Goal: Task Accomplishment & Management: Manage account settings

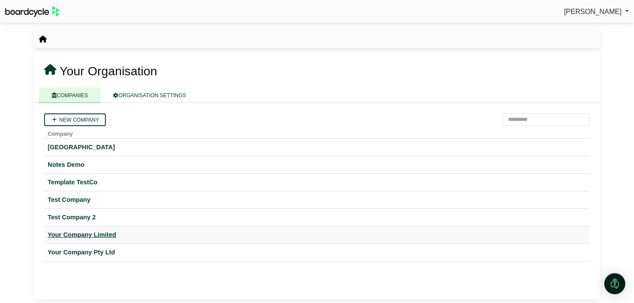
click at [110, 233] on div "Your Company Limited" at bounding box center [317, 235] width 539 height 10
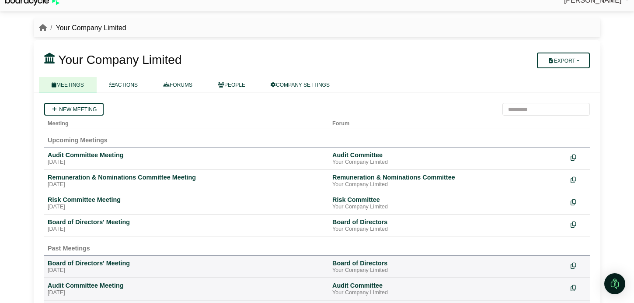
scroll to position [9, 0]
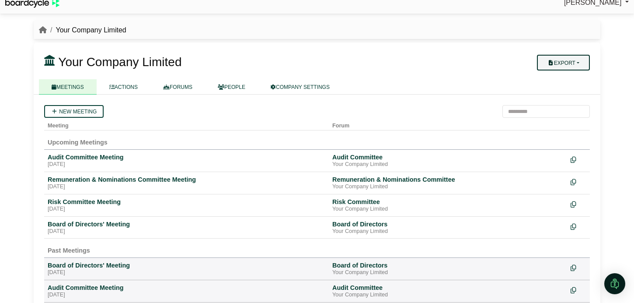
click at [564, 65] on button "Export" at bounding box center [563, 63] width 53 height 16
click at [565, 79] on link "Company Actions" at bounding box center [569, 77] width 70 height 13
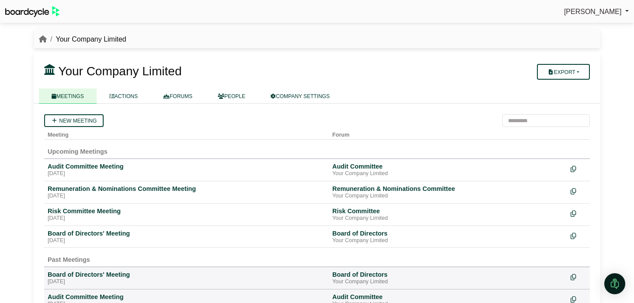
click at [460, 47] on nav "Your Company Limited" at bounding box center [317, 39] width 567 height 19
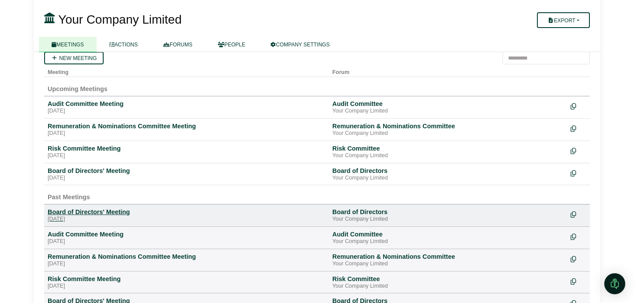
scroll to position [65, 0]
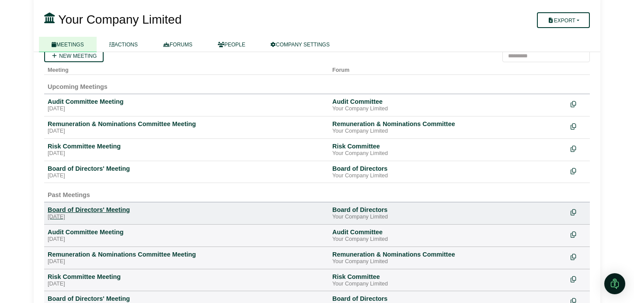
click at [117, 218] on div "[DATE]" at bounding box center [187, 216] width 278 height 7
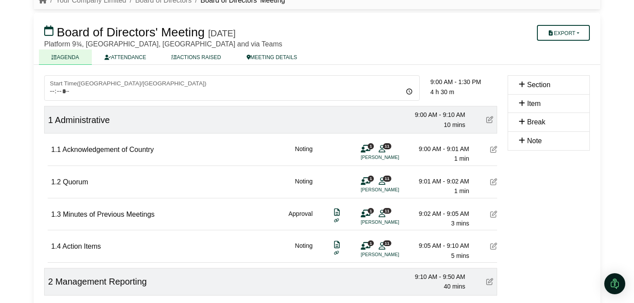
scroll to position [39, 0]
click at [199, 59] on link "ACTIONS RAISED" at bounding box center [196, 56] width 75 height 15
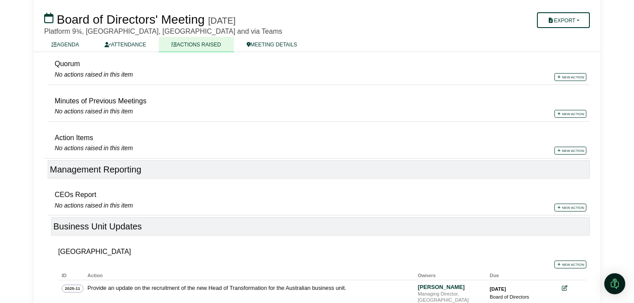
scroll to position [131, 0]
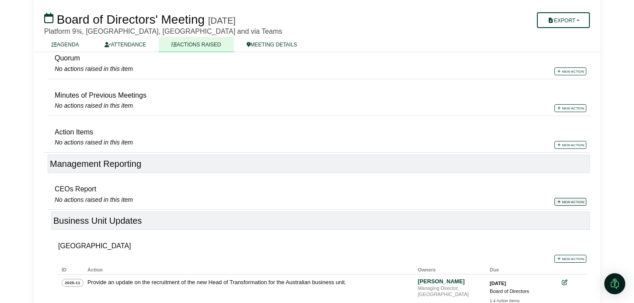
click at [565, 200] on link "New action" at bounding box center [571, 202] width 32 height 8
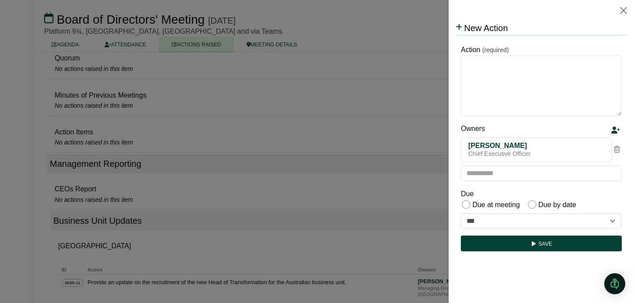
scroll to position [0, 0]
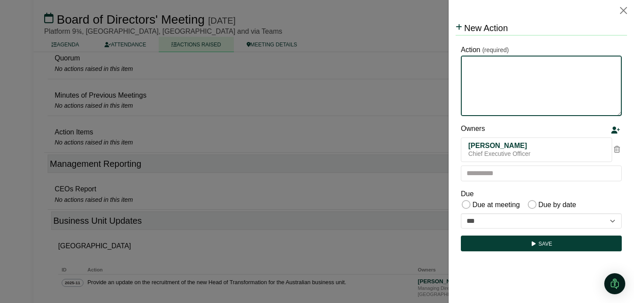
click at [524, 79] on textarea "Action" at bounding box center [541, 86] width 161 height 60
type textarea "**********"
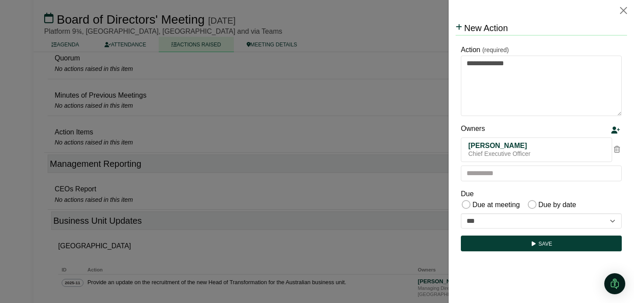
click at [617, 150] on icon at bounding box center [617, 149] width 6 height 7
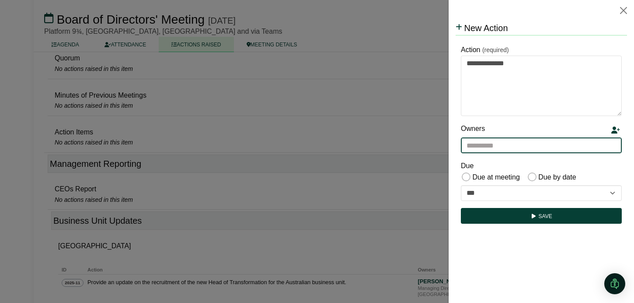
click at [586, 149] on input "text" at bounding box center [541, 145] width 161 height 16
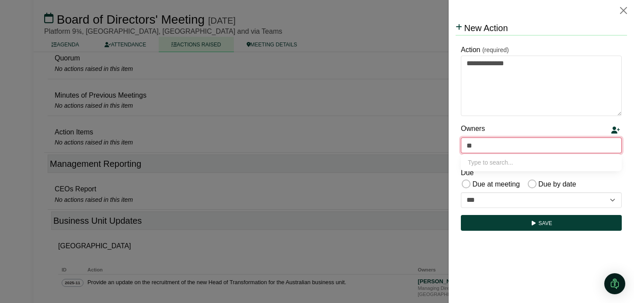
type input "***"
type input "**********"
type input "****"
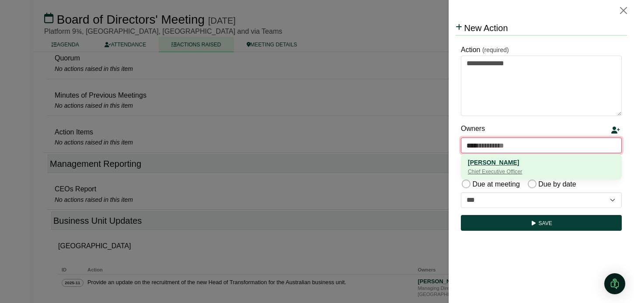
click at [501, 161] on div "[PERSON_NAME]" at bounding box center [541, 162] width 147 height 10
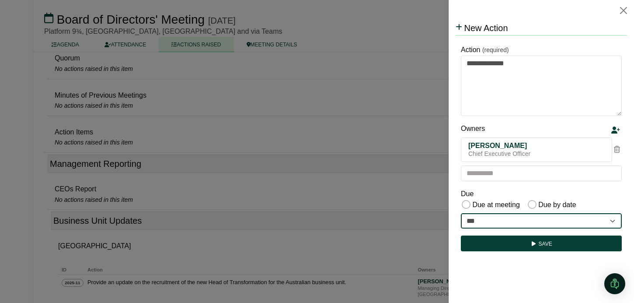
click at [497, 221] on select "**********" at bounding box center [541, 221] width 161 height 16
select select "**********"
click at [461, 213] on select "**********" at bounding box center [541, 221] width 161 height 16
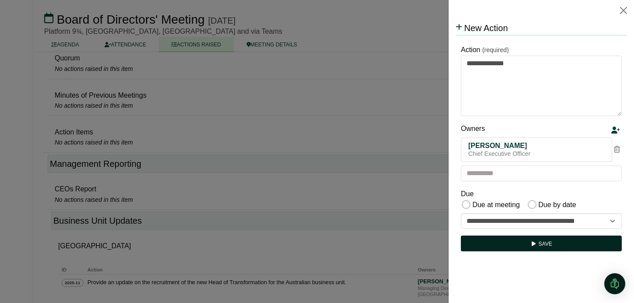
click at [522, 244] on button "Save" at bounding box center [541, 243] width 161 height 16
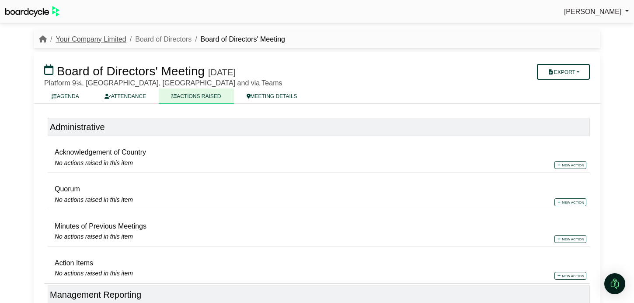
click at [84, 37] on link "Your Company Limited" at bounding box center [91, 38] width 70 height 7
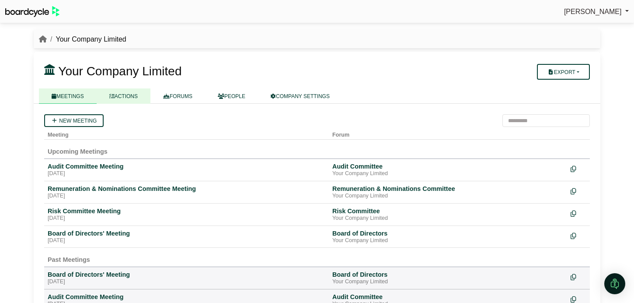
click at [139, 98] on link "ACTIONS" at bounding box center [124, 95] width 54 height 15
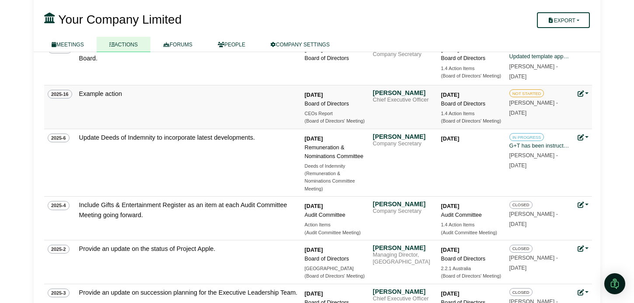
scroll to position [443, 0]
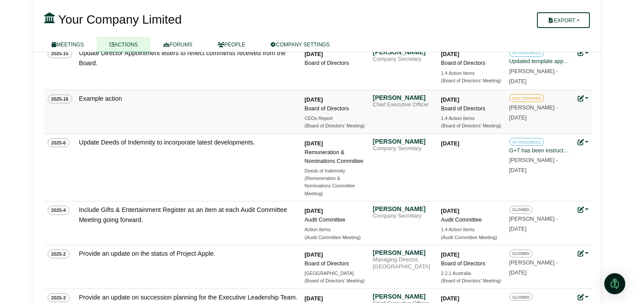
click at [587, 100] on link at bounding box center [583, 98] width 11 height 7
click at [554, 113] on link "Update status" at bounding box center [554, 111] width 70 height 17
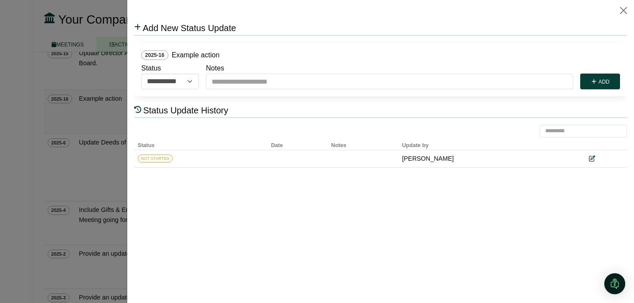
scroll to position [0, 0]
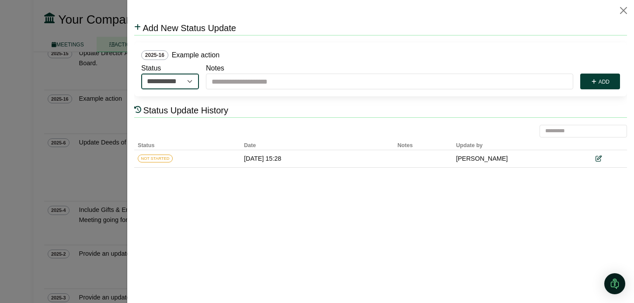
click at [188, 81] on select "**********" at bounding box center [170, 81] width 58 height 16
select select "**********"
click at [141, 73] on select "**********" at bounding box center [170, 81] width 58 height 16
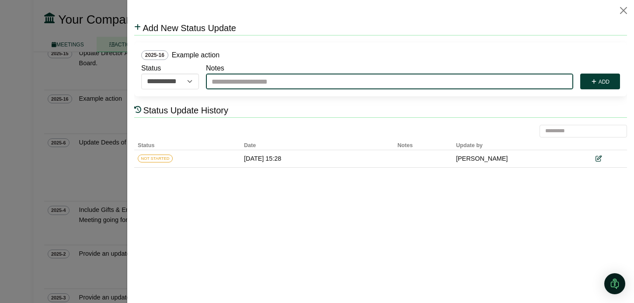
click at [238, 86] on input "Notes" at bounding box center [389, 81] width 367 height 16
type input "**********"
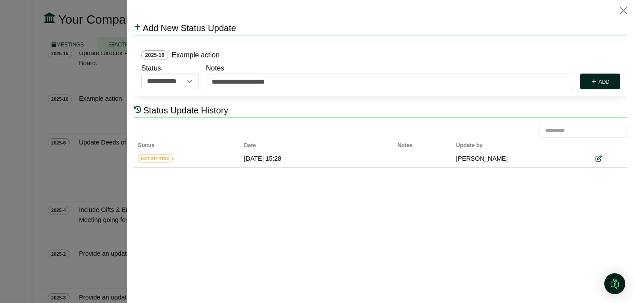
click at [604, 84] on button "Add" at bounding box center [600, 81] width 40 height 16
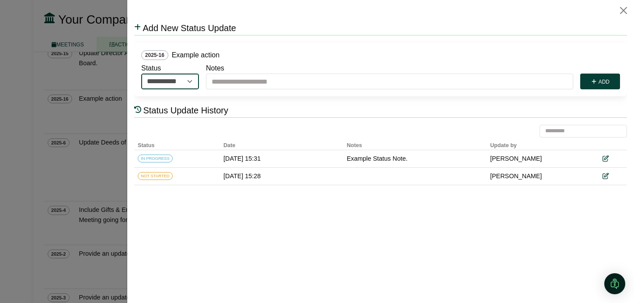
click at [192, 82] on select "**********" at bounding box center [170, 81] width 58 height 16
click at [108, 171] on div at bounding box center [317, 151] width 634 height 303
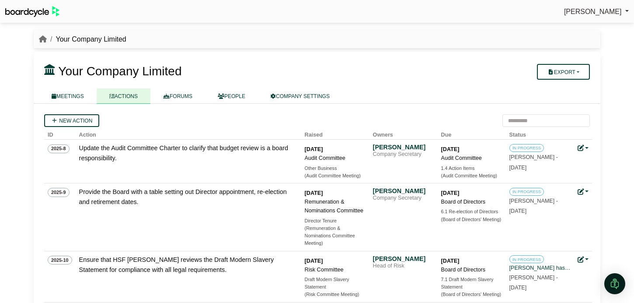
scroll to position [443, 0]
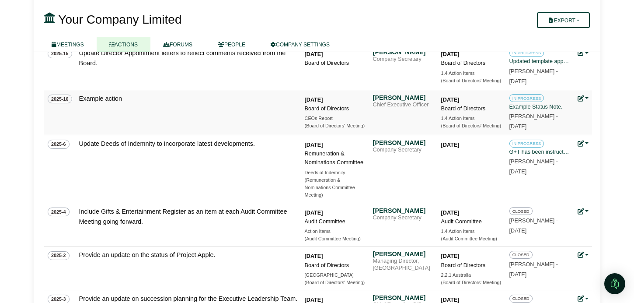
click at [588, 99] on link at bounding box center [583, 98] width 11 height 7
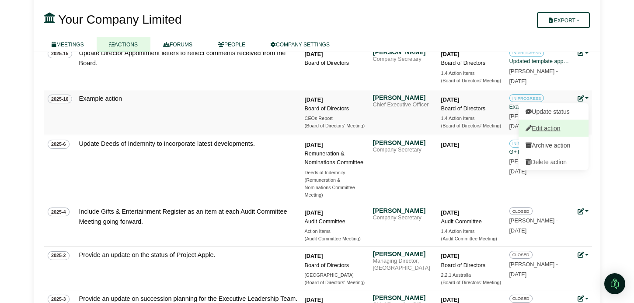
click at [565, 127] on link "Edit action" at bounding box center [554, 128] width 70 height 17
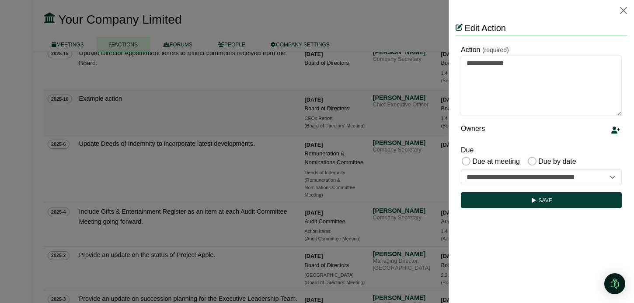
scroll to position [0, 0]
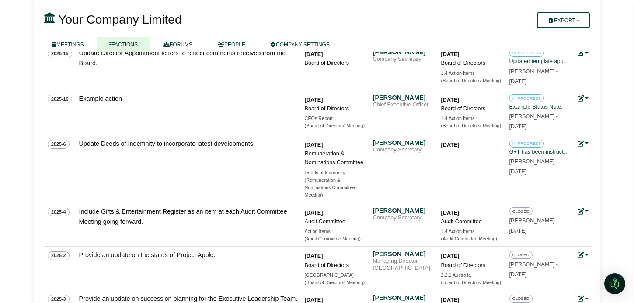
click at [433, 164] on div at bounding box center [317, 151] width 634 height 303
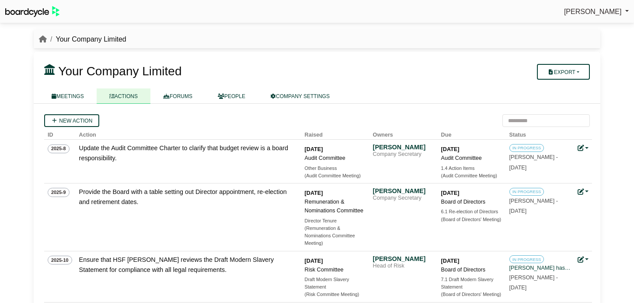
scroll to position [443, 0]
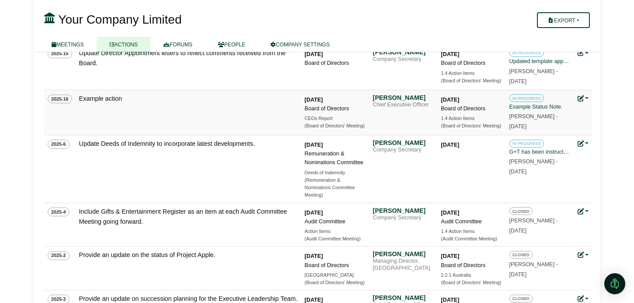
click at [583, 98] on icon at bounding box center [581, 98] width 6 height 6
click at [250, 123] on td "Example action" at bounding box center [189, 111] width 226 height 45
click at [581, 19] on button "Export" at bounding box center [563, 20] width 53 height 16
click at [577, 36] on link "Company Actions" at bounding box center [569, 35] width 70 height 13
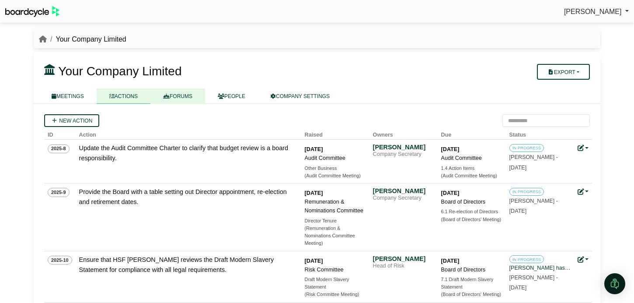
click at [186, 98] on link "FORUMS" at bounding box center [177, 95] width 55 height 15
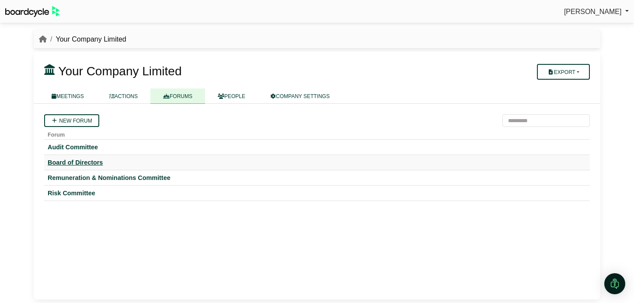
click at [80, 163] on div "Board of Directors" at bounding box center [317, 162] width 539 height 8
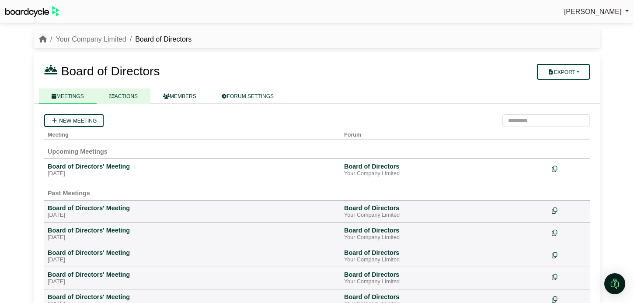
click at [133, 98] on link "ACTIONS" at bounding box center [124, 95] width 54 height 15
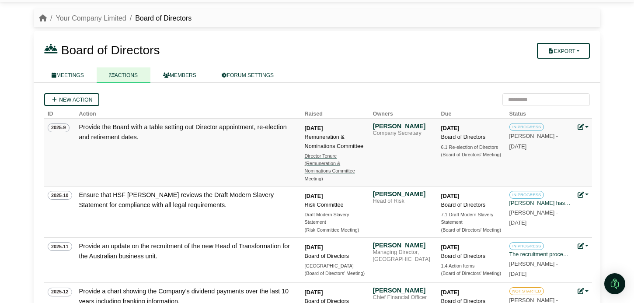
scroll to position [28, 0]
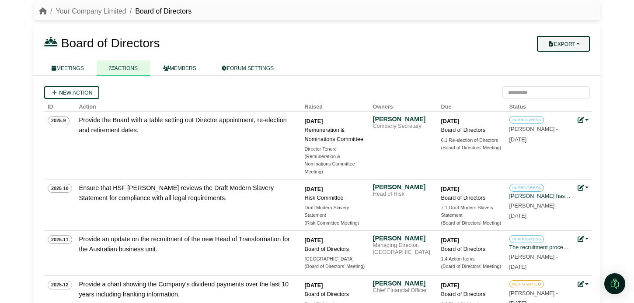
click at [579, 45] on button "Export" at bounding box center [563, 44] width 53 height 16
click at [573, 62] on link "Forum Actions" at bounding box center [569, 58] width 70 height 13
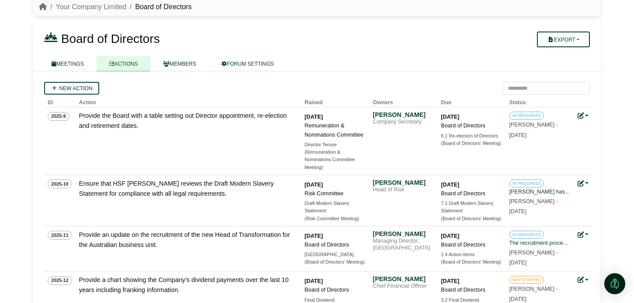
scroll to position [33, 0]
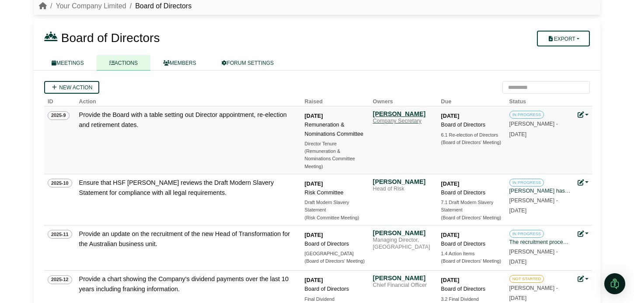
click at [395, 121] on div "Company Secretary" at bounding box center [403, 121] width 61 height 7
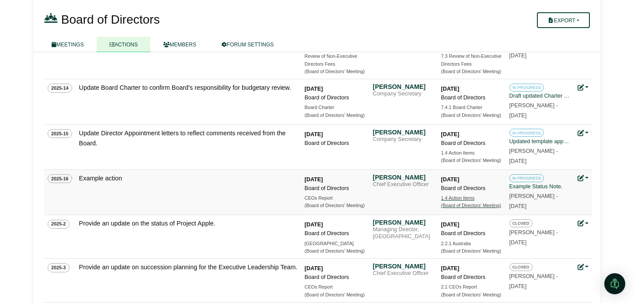
scroll to position [320, 0]
click at [467, 197] on div "1.4 Action Items" at bounding box center [471, 197] width 61 height 7
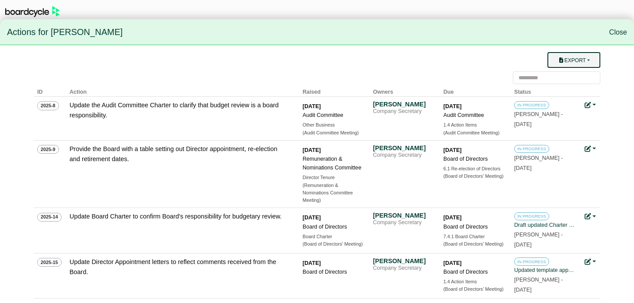
click at [586, 60] on button "Export" at bounding box center [574, 60] width 53 height 16
click at [580, 76] on link "Owner Actions" at bounding box center [579, 77] width 70 height 17
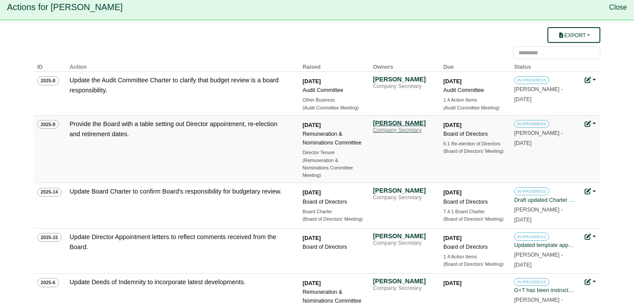
scroll to position [26, 0]
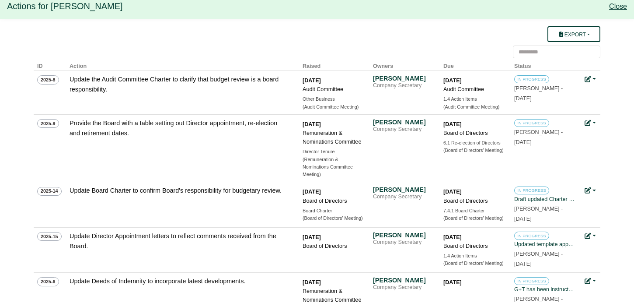
click at [623, 6] on link "Close" at bounding box center [618, 6] width 18 height 7
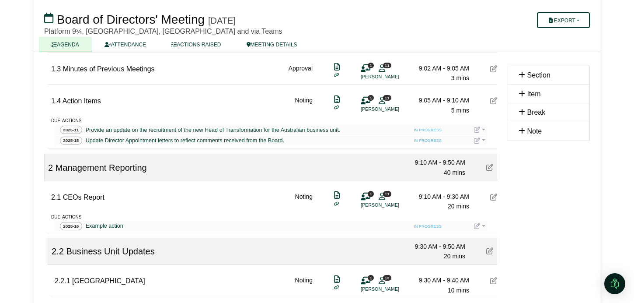
scroll to position [185, 0]
click at [591, 17] on div "Export Agenda Run Sheet Shell Minutes Actions Diligent Bookbuilder" at bounding box center [548, 18] width 93 height 17
click at [583, 17] on button "Export" at bounding box center [563, 20] width 53 height 16
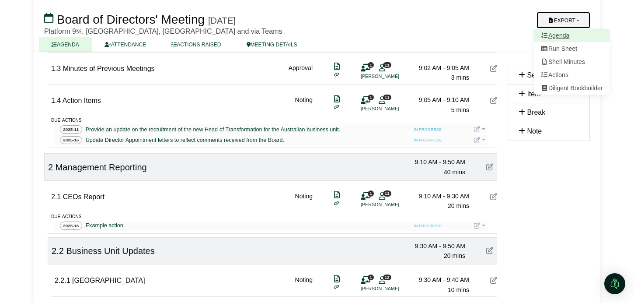
click at [574, 34] on link "Agenda" at bounding box center [572, 35] width 76 height 13
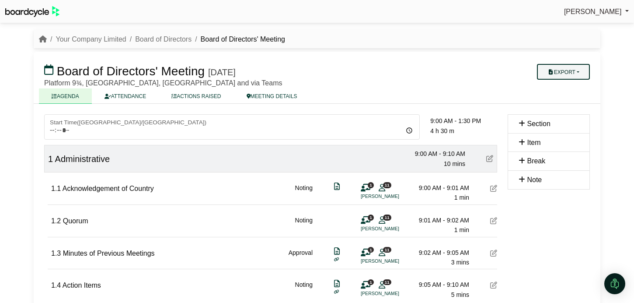
click at [579, 70] on button "Export" at bounding box center [563, 72] width 53 height 16
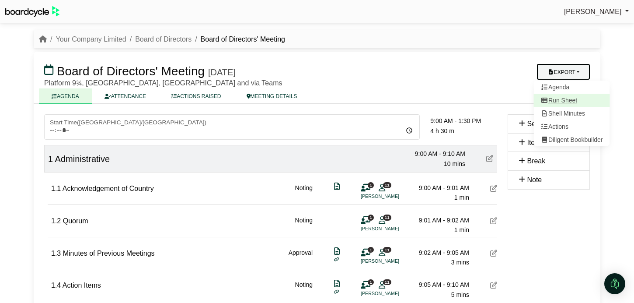
click at [573, 101] on link "Run Sheet" at bounding box center [572, 100] width 76 height 13
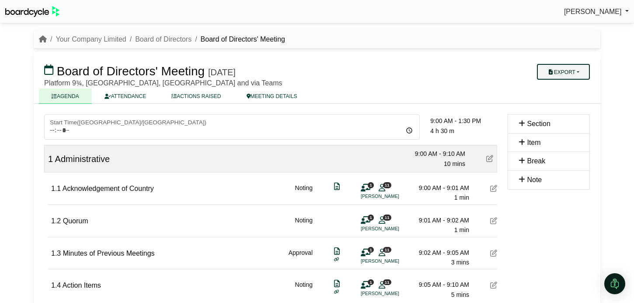
click at [579, 75] on button "Export" at bounding box center [563, 72] width 53 height 16
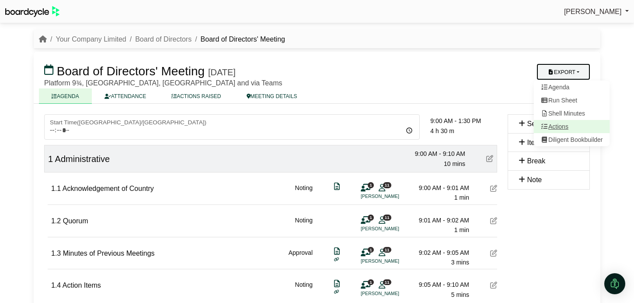
click at [561, 126] on link "Actions" at bounding box center [572, 126] width 76 height 13
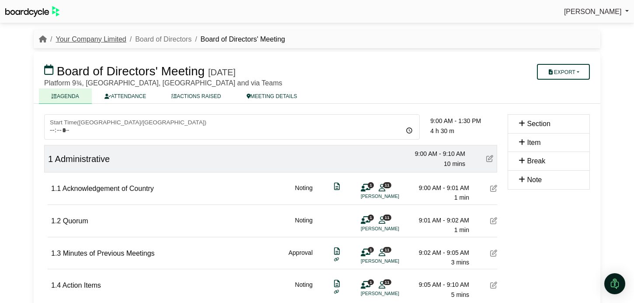
click at [95, 40] on link "Your Company Limited" at bounding box center [91, 38] width 70 height 7
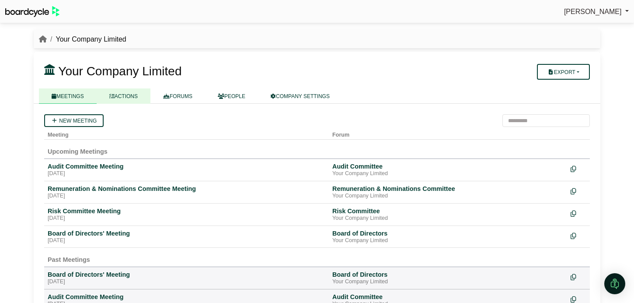
click at [139, 96] on link "ACTIONS" at bounding box center [124, 95] width 54 height 15
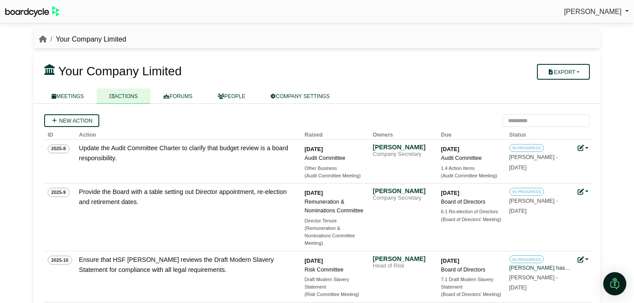
click at [612, 282] on img "Open Intercom Messenger" at bounding box center [614, 283] width 11 height 11
click at [611, 281] on icon "Open Intercom Messenger" at bounding box center [615, 283] width 14 height 14
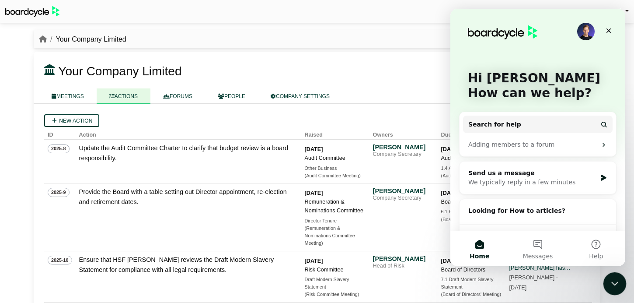
click at [614, 286] on icon "Close Intercom Messenger" at bounding box center [613, 282] width 10 height 10
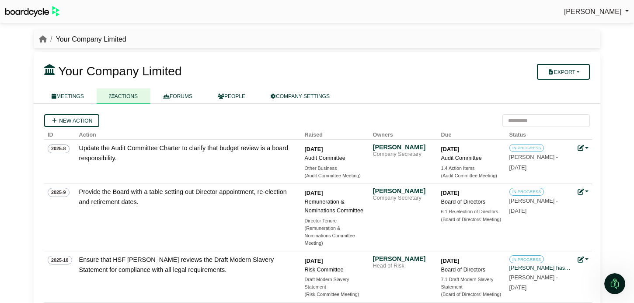
click at [582, 13] on span "[PERSON_NAME]" at bounding box center [593, 11] width 58 height 7
click at [595, 26] on link "Sign Out" at bounding box center [594, 26] width 70 height 17
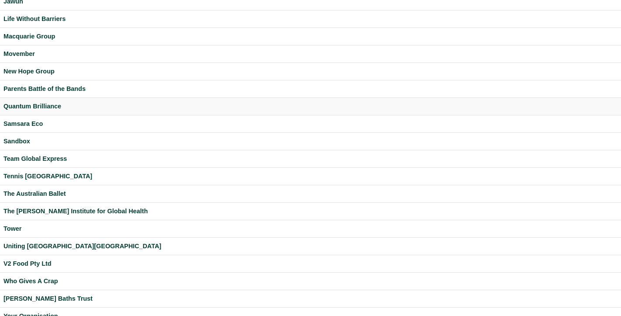
scroll to position [209, 0]
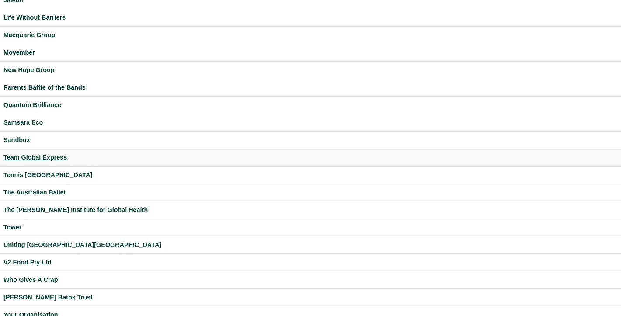
click at [47, 159] on div "Team Global Express" at bounding box center [310, 158] width 614 height 10
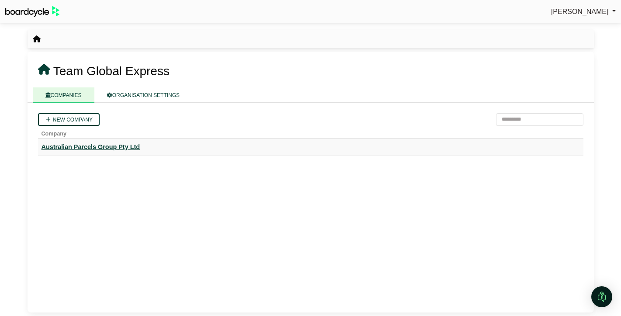
click at [74, 148] on div "Australian Parcels Group Pty Ltd" at bounding box center [311, 147] width 539 height 10
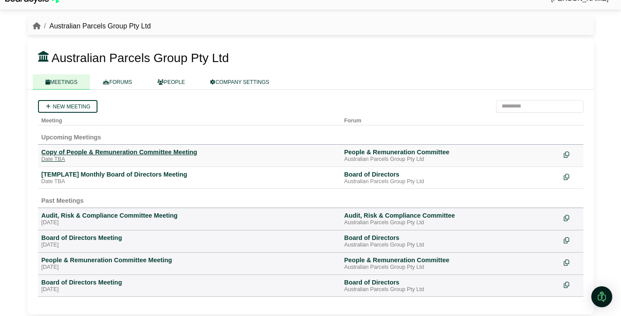
scroll to position [15, 0]
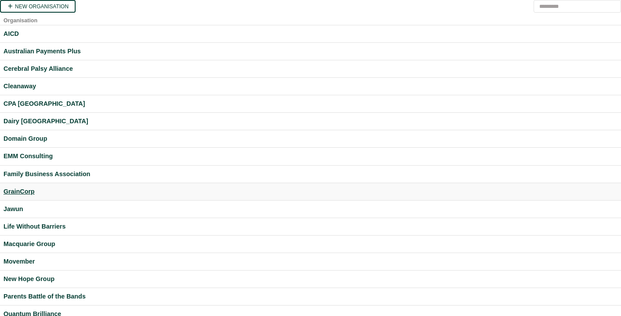
click at [25, 192] on div "GrainCorp" at bounding box center [310, 192] width 614 height 10
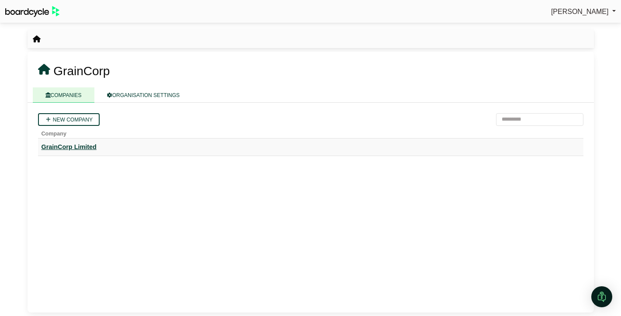
click at [81, 148] on div "GrainCorp Limited" at bounding box center [311, 147] width 539 height 10
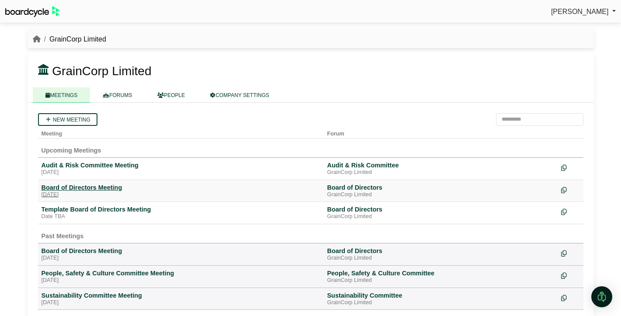
scroll to position [15, 0]
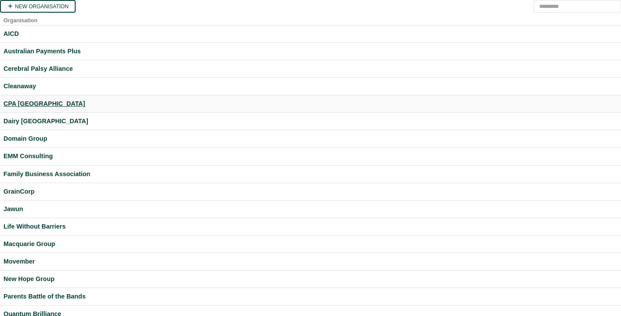
click at [28, 103] on div "CPA [GEOGRAPHIC_DATA]" at bounding box center [310, 104] width 614 height 10
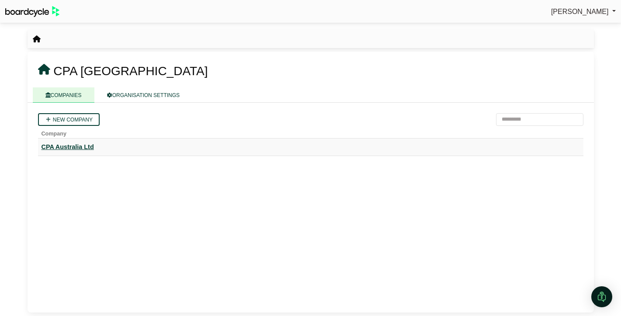
click at [67, 149] on div "CPA Australia Ltd" at bounding box center [311, 147] width 539 height 10
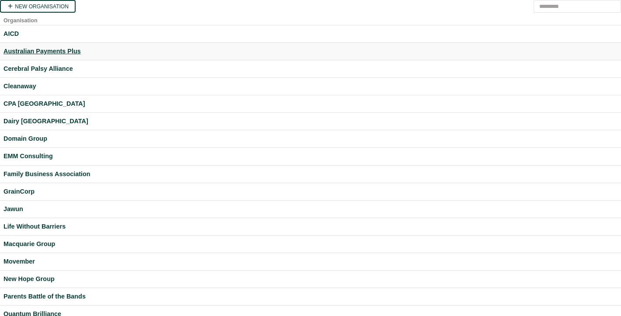
click at [50, 53] on div "Australian Payments Plus" at bounding box center [310, 51] width 614 height 10
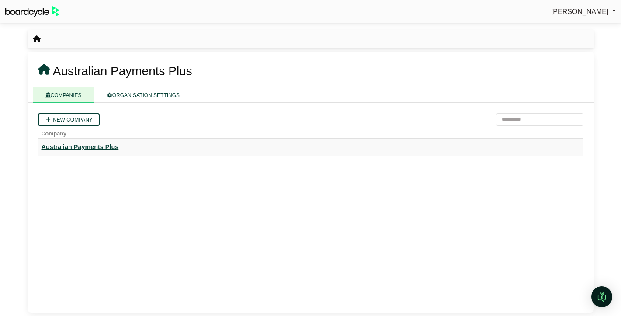
click at [83, 148] on div "Australian Payments Plus" at bounding box center [311, 147] width 539 height 10
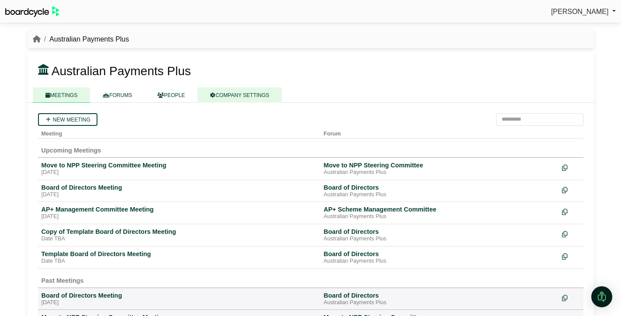
click at [231, 96] on link "COMPANY SETTINGS" at bounding box center [240, 94] width 84 height 15
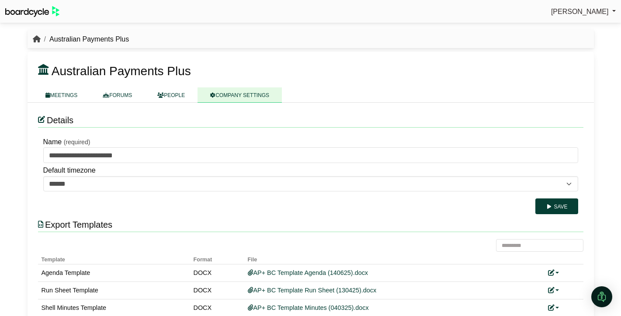
click at [39, 38] on icon "breadcrumb" at bounding box center [37, 38] width 8 height 7
